Goal: Task Accomplishment & Management: Complete application form

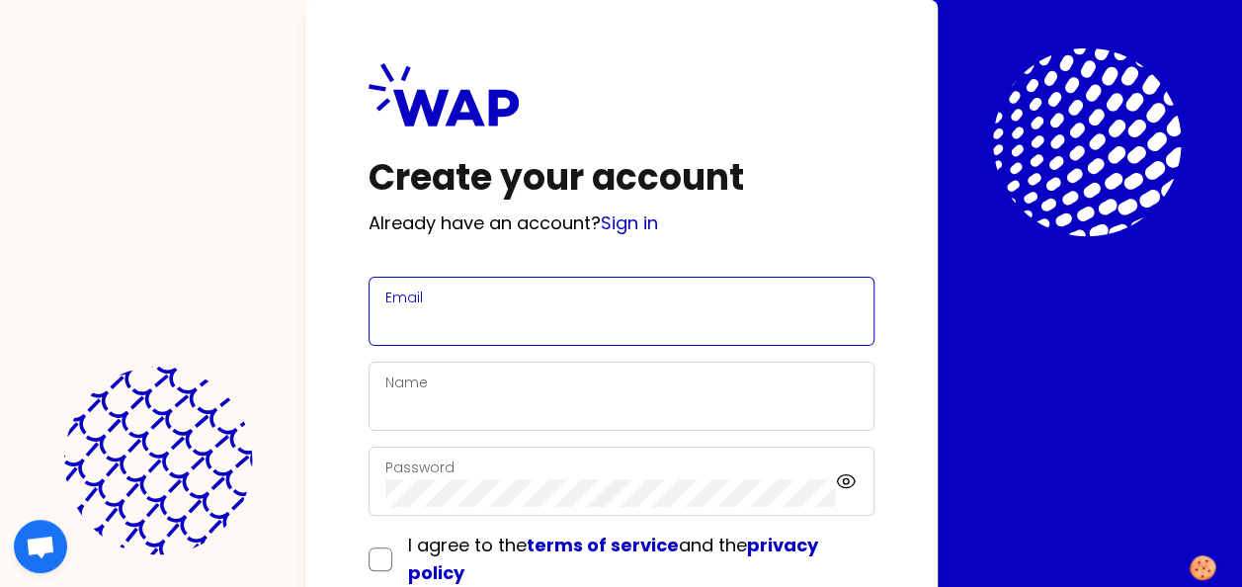
click at [748, 315] on input "Email" at bounding box center [621, 323] width 472 height 28
type input "[PERSON_NAME][EMAIL_ADDRESS][DOMAIN_NAME]"
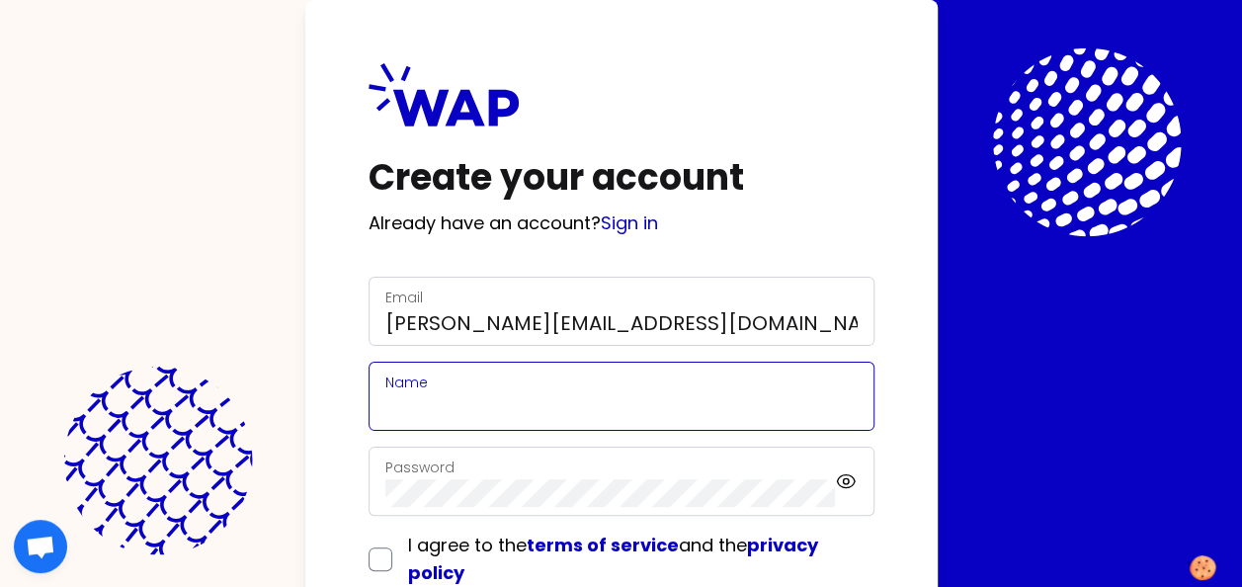
type input "[PERSON_NAME]"
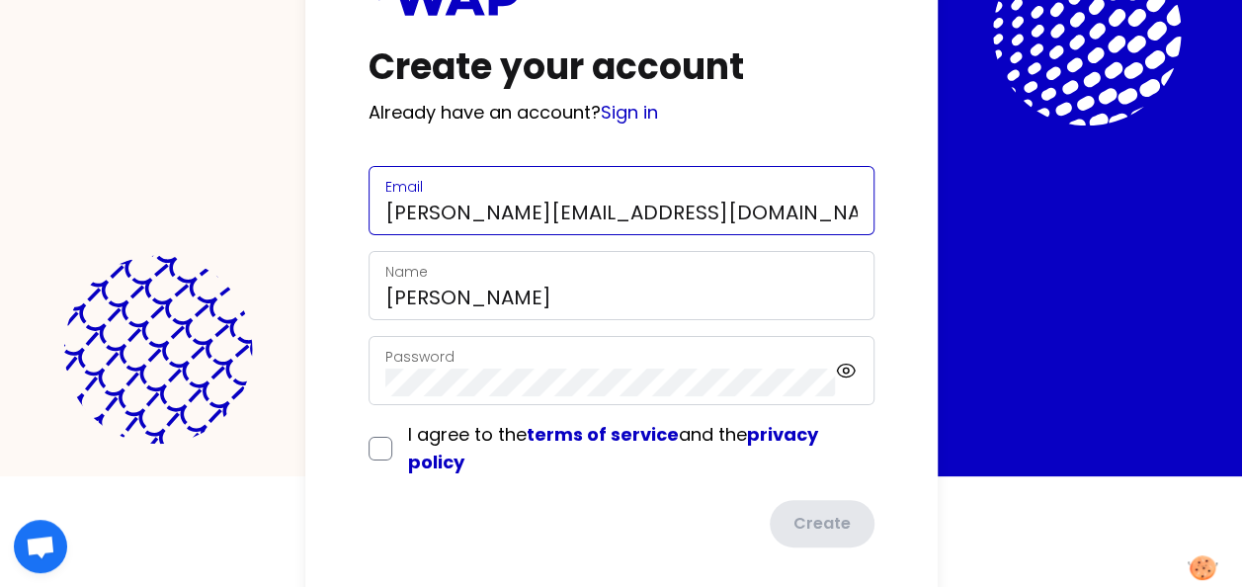
scroll to position [118, 0]
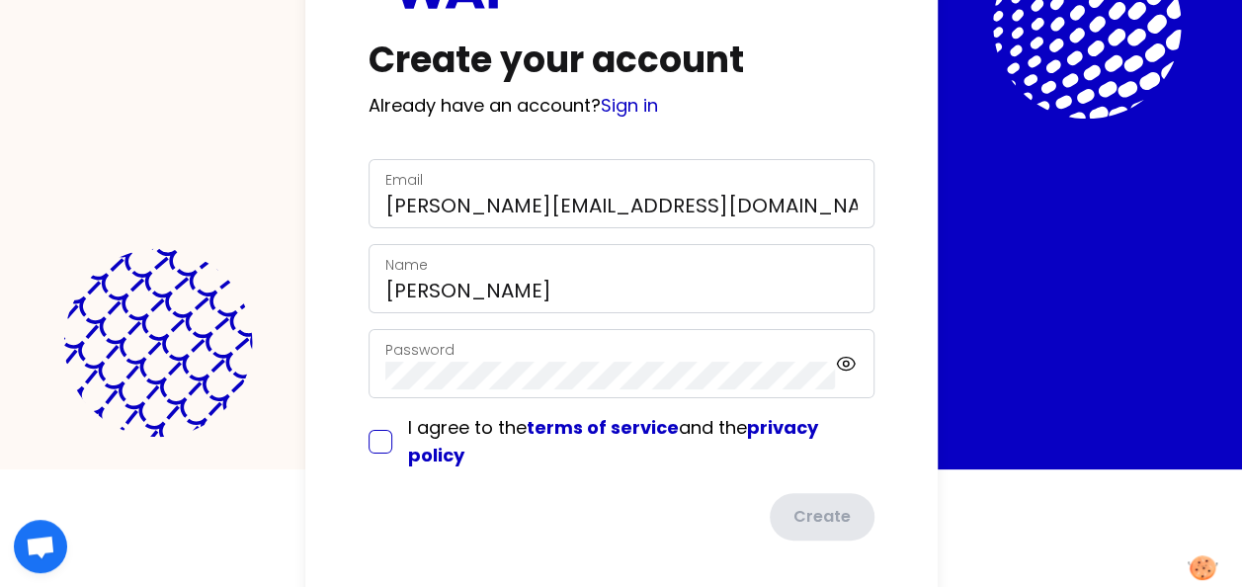
click at [375, 435] on input "checkbox" at bounding box center [381, 442] width 24 height 24
checkbox input "true"
click at [838, 502] on button "Create" at bounding box center [820, 518] width 109 height 51
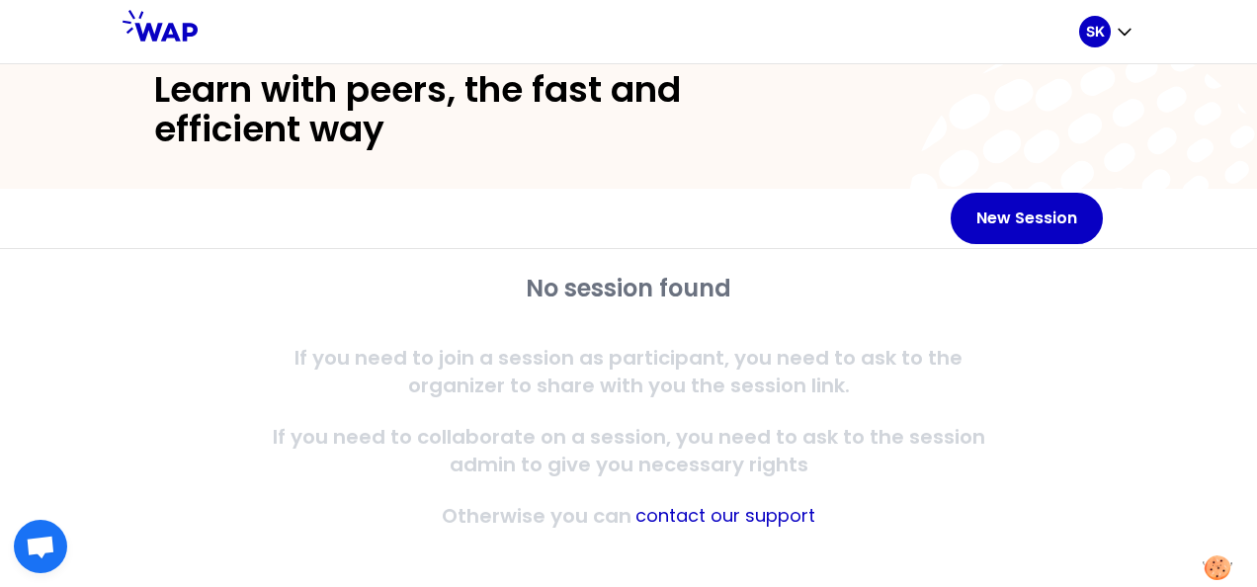
scroll to position [66, 0]
